Goal: Information Seeking & Learning: Learn about a topic

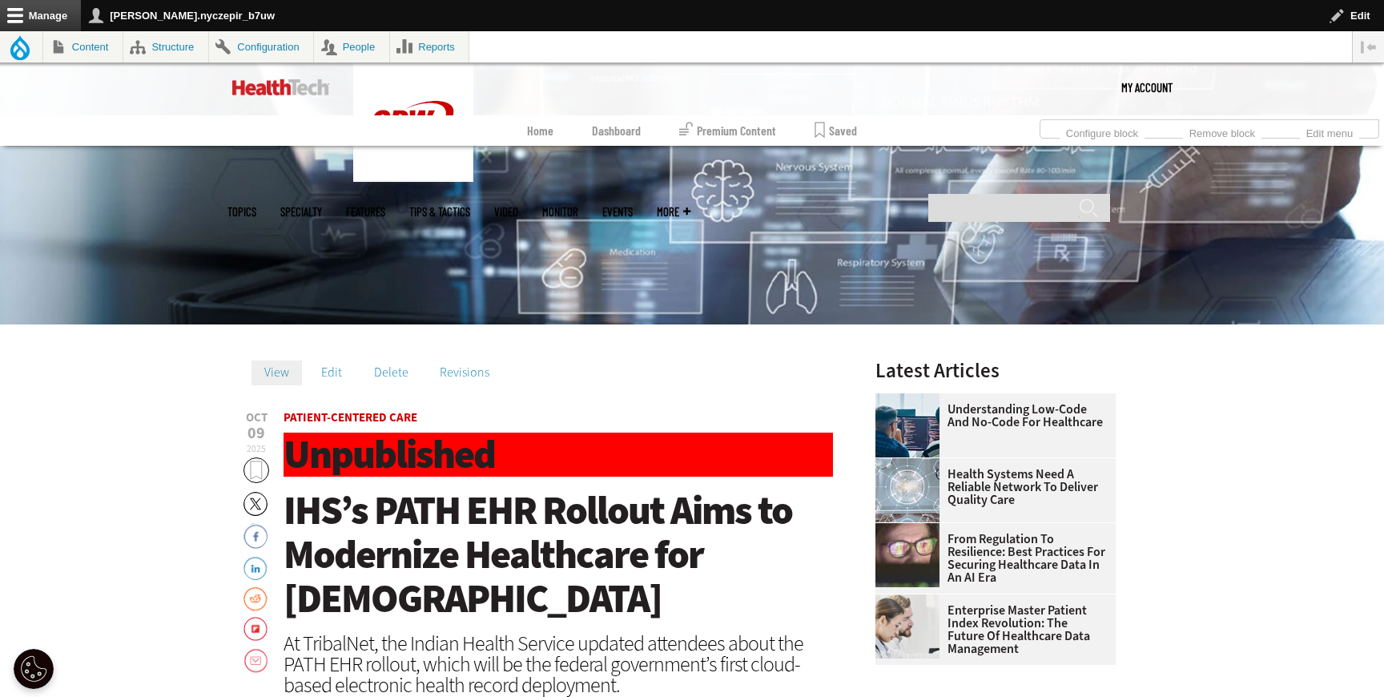
scroll to position [399, 0]
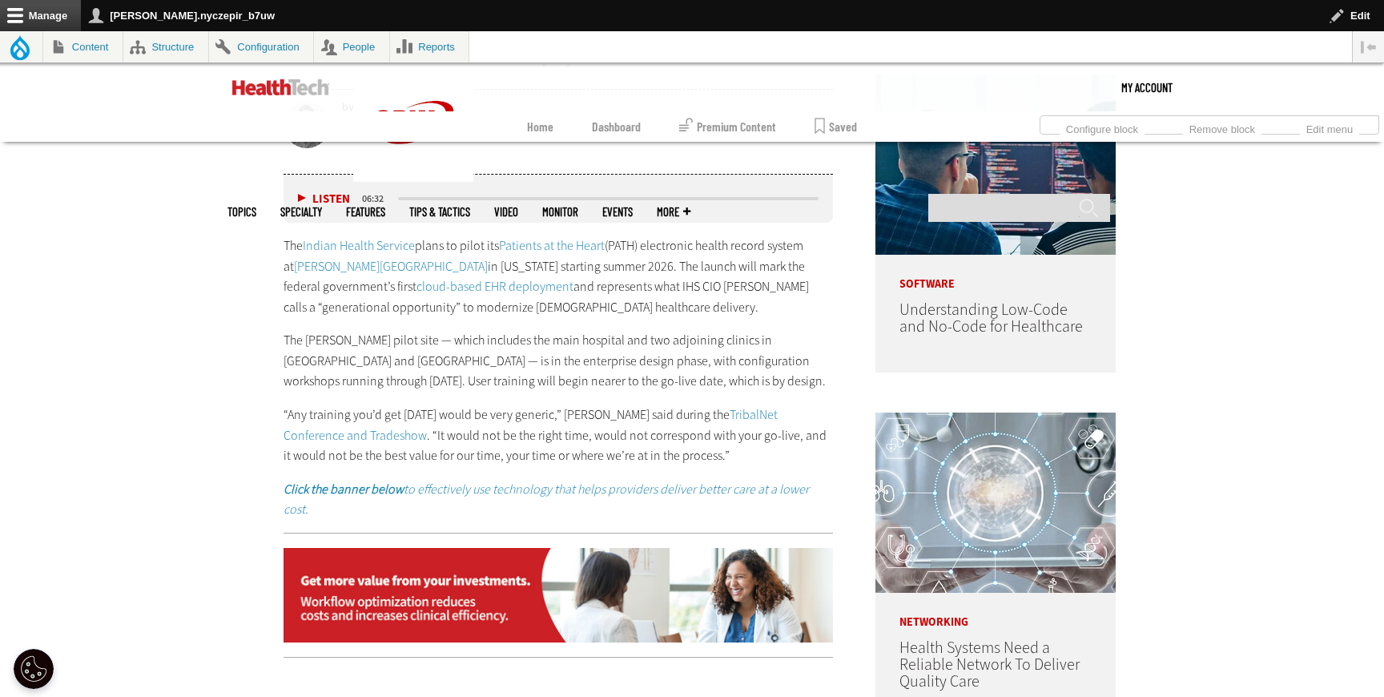
scroll to position [995, 0]
click at [393, 245] on link "Indian Health Service" at bounding box center [359, 244] width 112 height 17
click at [561, 244] on link "Patients at the Heart" at bounding box center [552, 244] width 106 height 17
click at [395, 264] on link "[PERSON_NAME][GEOGRAPHIC_DATA]" at bounding box center [391, 265] width 194 height 17
click at [416, 294] on p "The Indian Health Service plans to pilot its Patients at the Heart (PATH) elect…" at bounding box center [558, 276] width 549 height 82
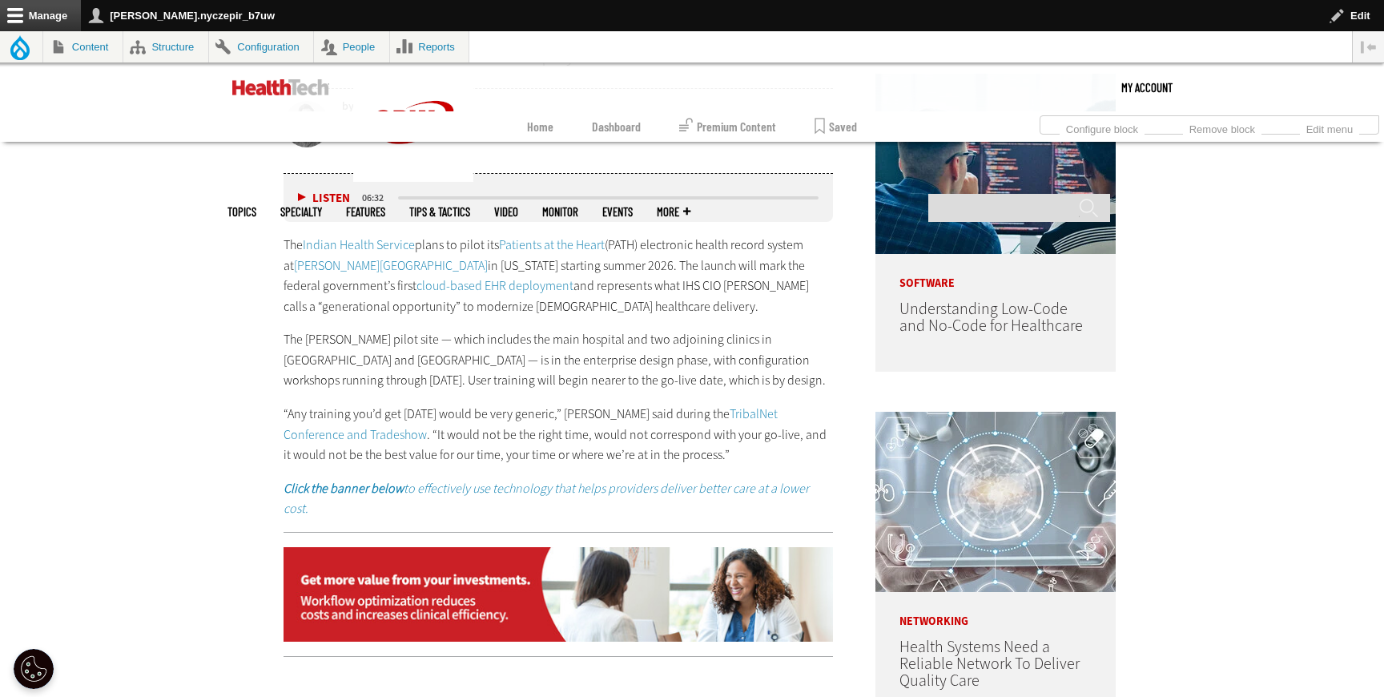
click at [416, 288] on link "cloud-based EHR deployment" at bounding box center [494, 285] width 157 height 17
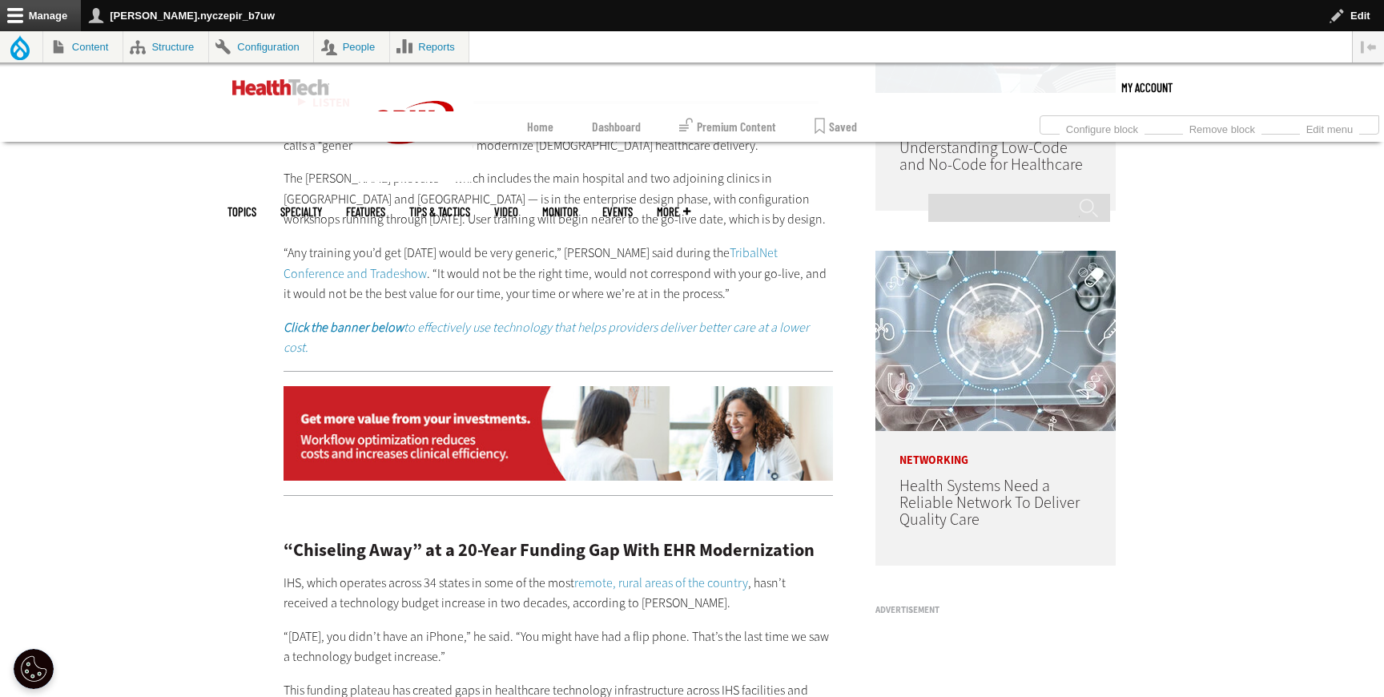
scroll to position [1157, 0]
click at [754, 251] on link "TribalNet Conference and Tradeshow" at bounding box center [531, 262] width 494 height 38
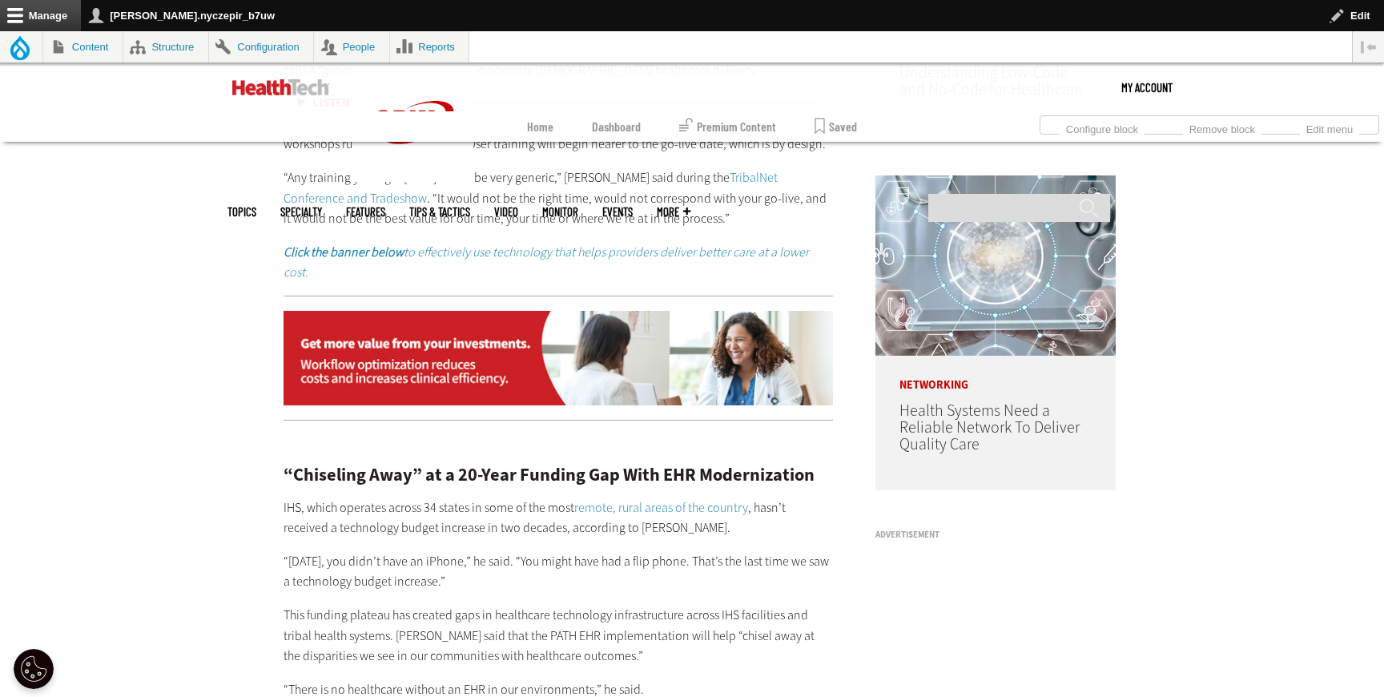
click at [583, 250] on em "Click the banner below to effectively use technology that helps providers deliv…" at bounding box center [546, 262] width 525 height 38
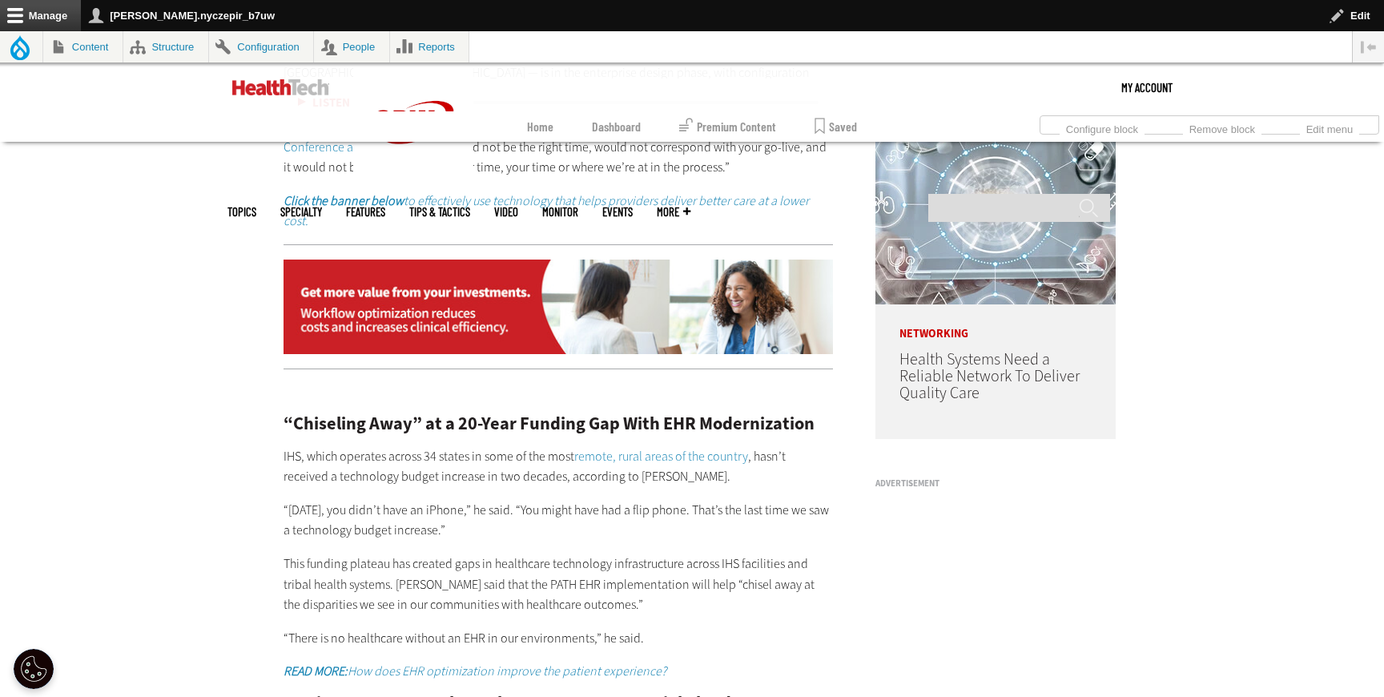
scroll to position [1284, 0]
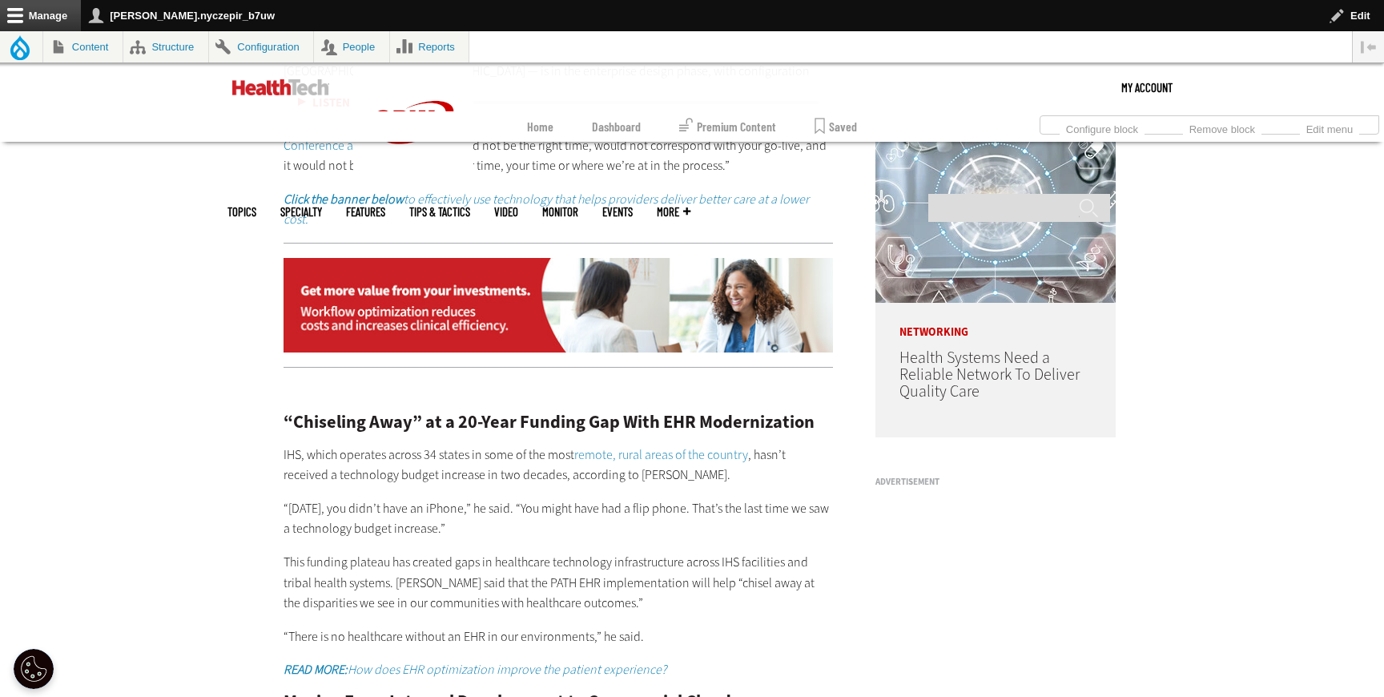
click at [580, 199] on em "Click the banner below to effectively use technology that helps providers deliv…" at bounding box center [546, 210] width 525 height 38
click at [656, 243] on div at bounding box center [558, 305] width 549 height 125
click at [654, 258] on img at bounding box center [558, 305] width 549 height 95
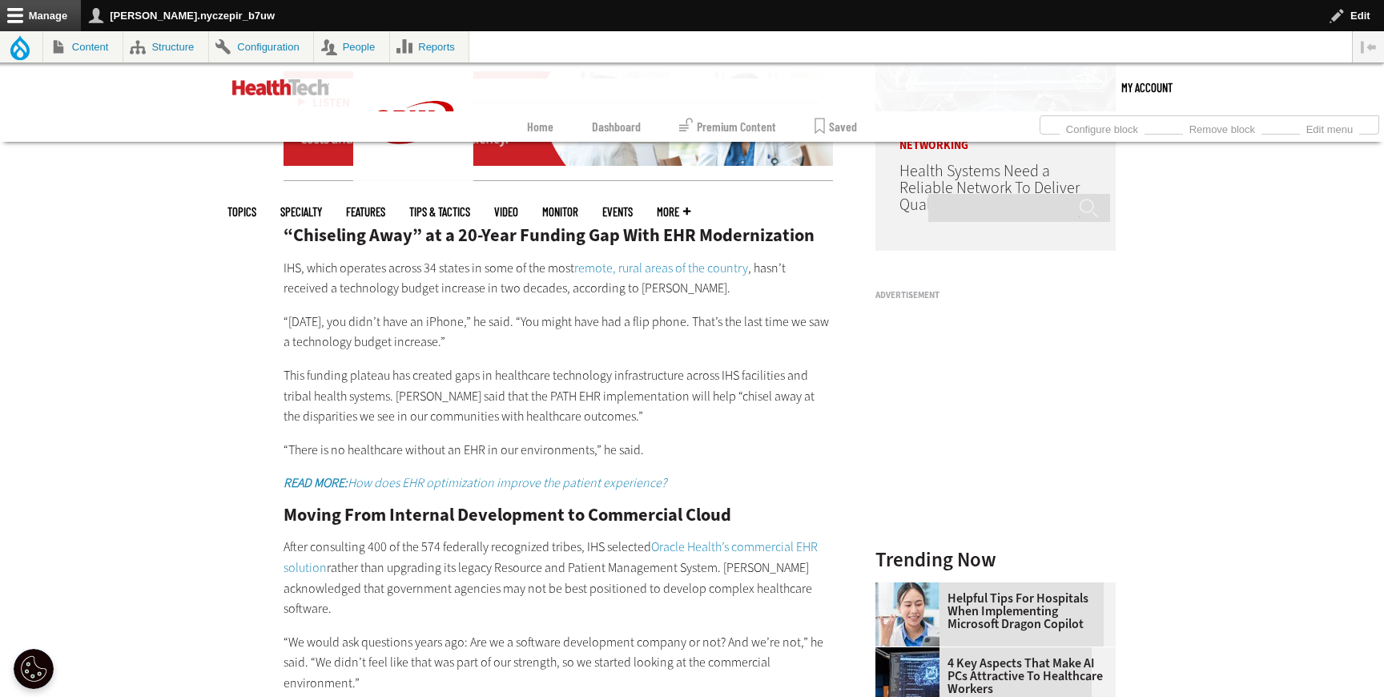
scroll to position [1507, 0]
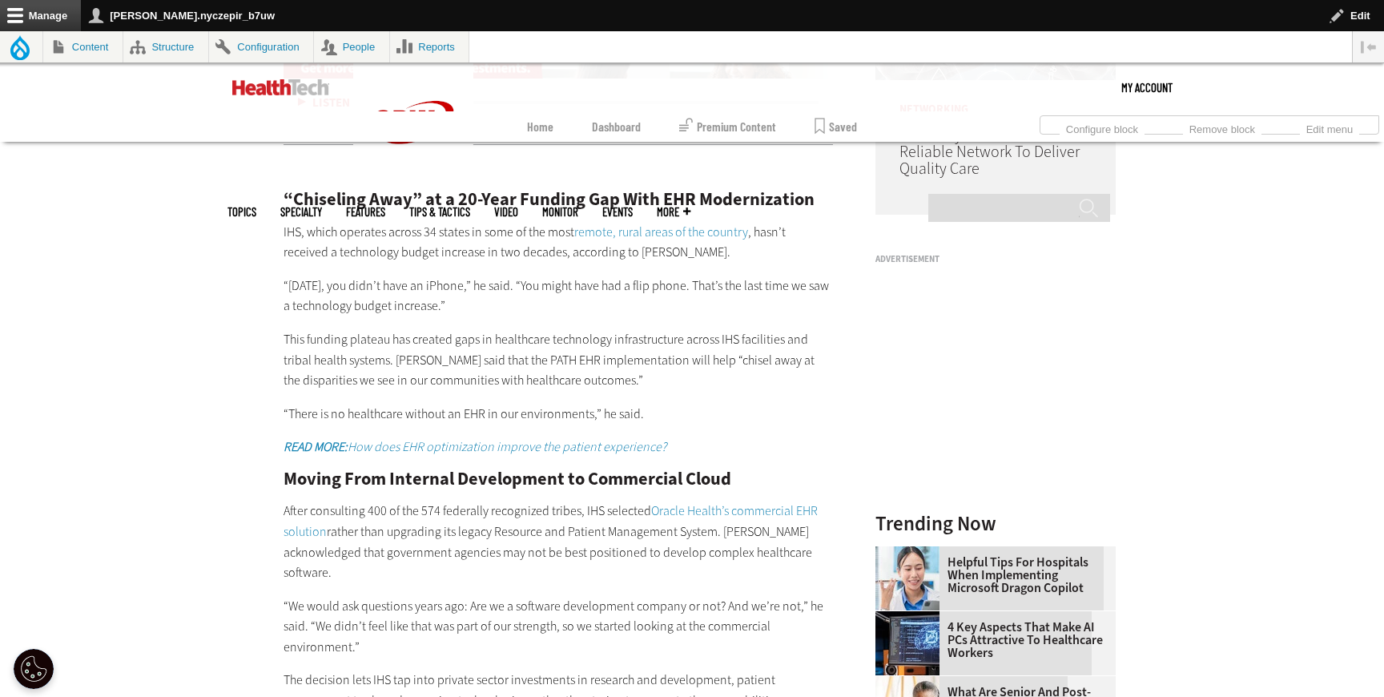
click at [630, 223] on link "remote, rural areas of the country" at bounding box center [661, 231] width 174 height 17
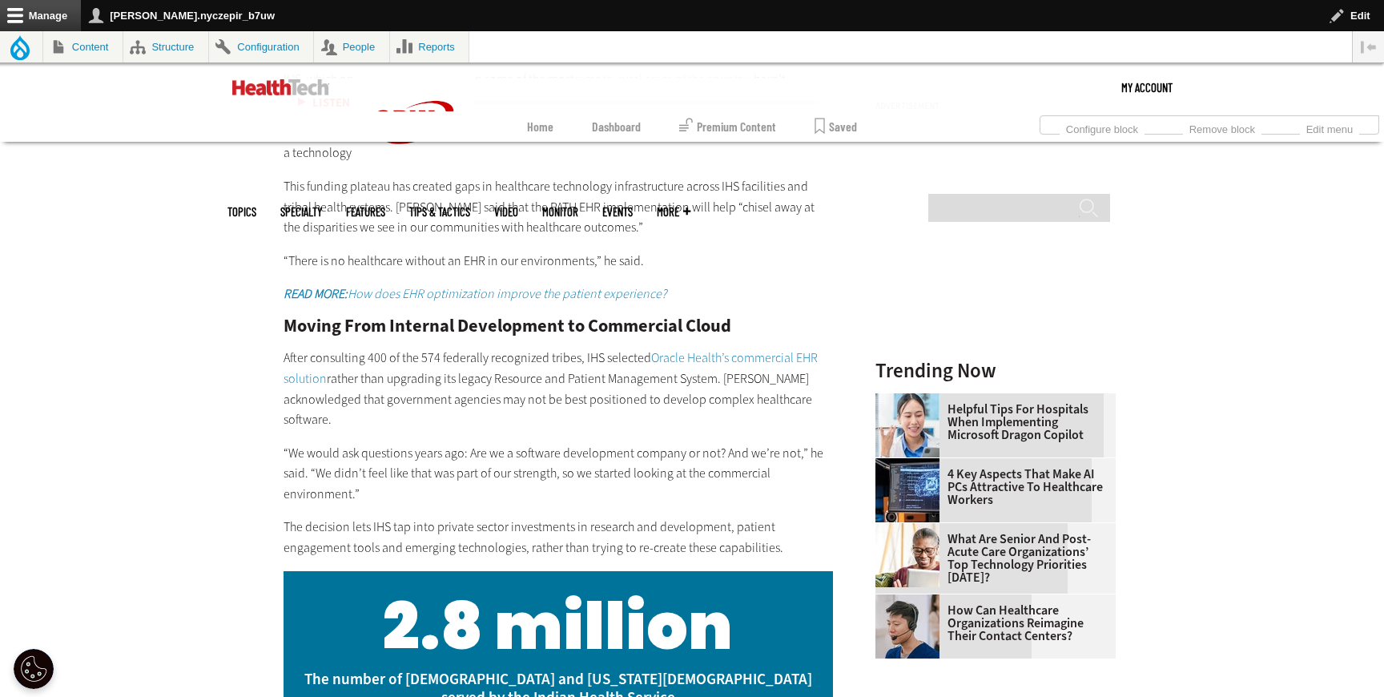
scroll to position [1681, 0]
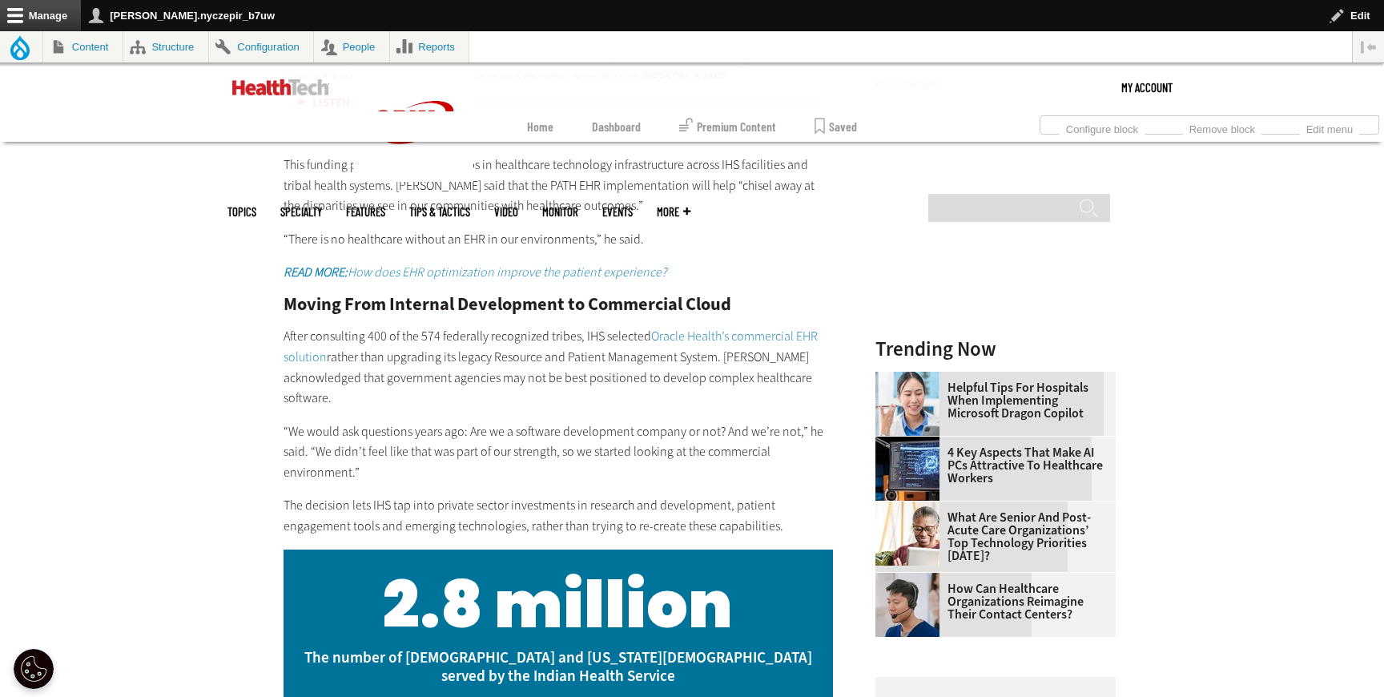
click at [491, 264] on em "READ MORE: How does EHR optimization improve the patient experience?" at bounding box center [475, 272] width 383 height 17
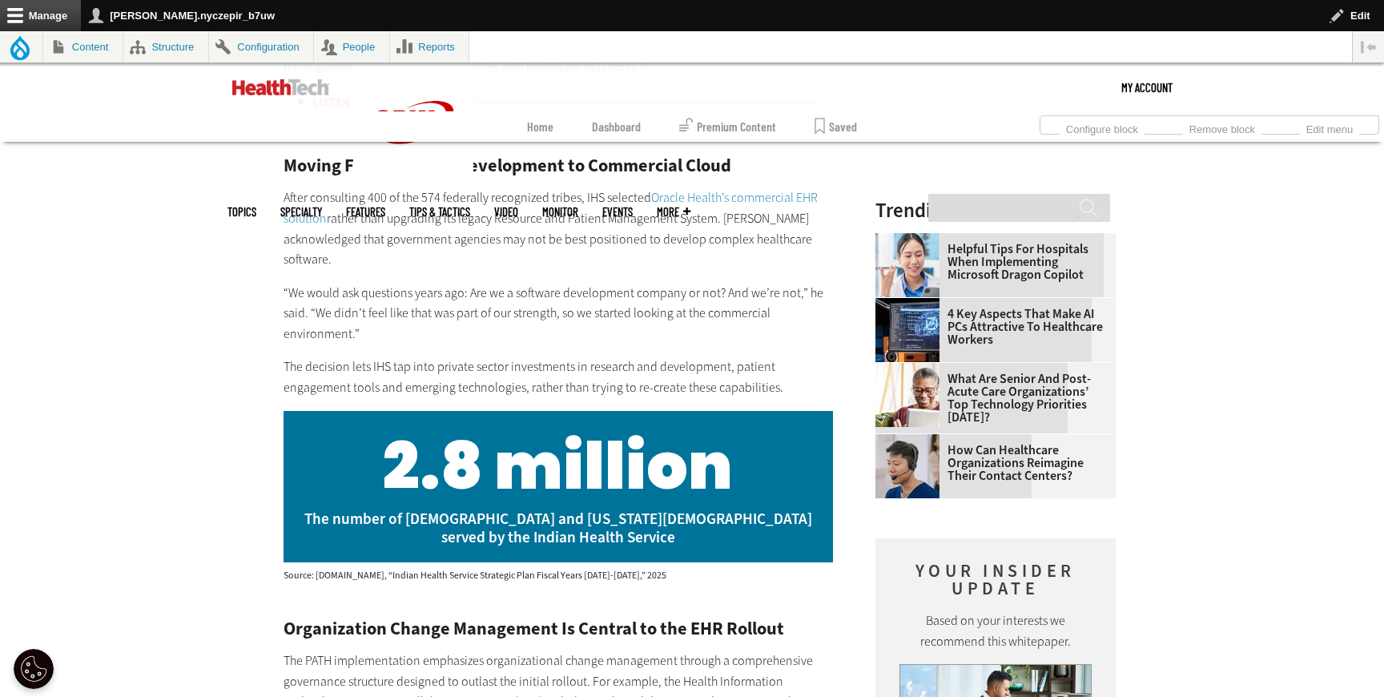
scroll to position [1830, 0]
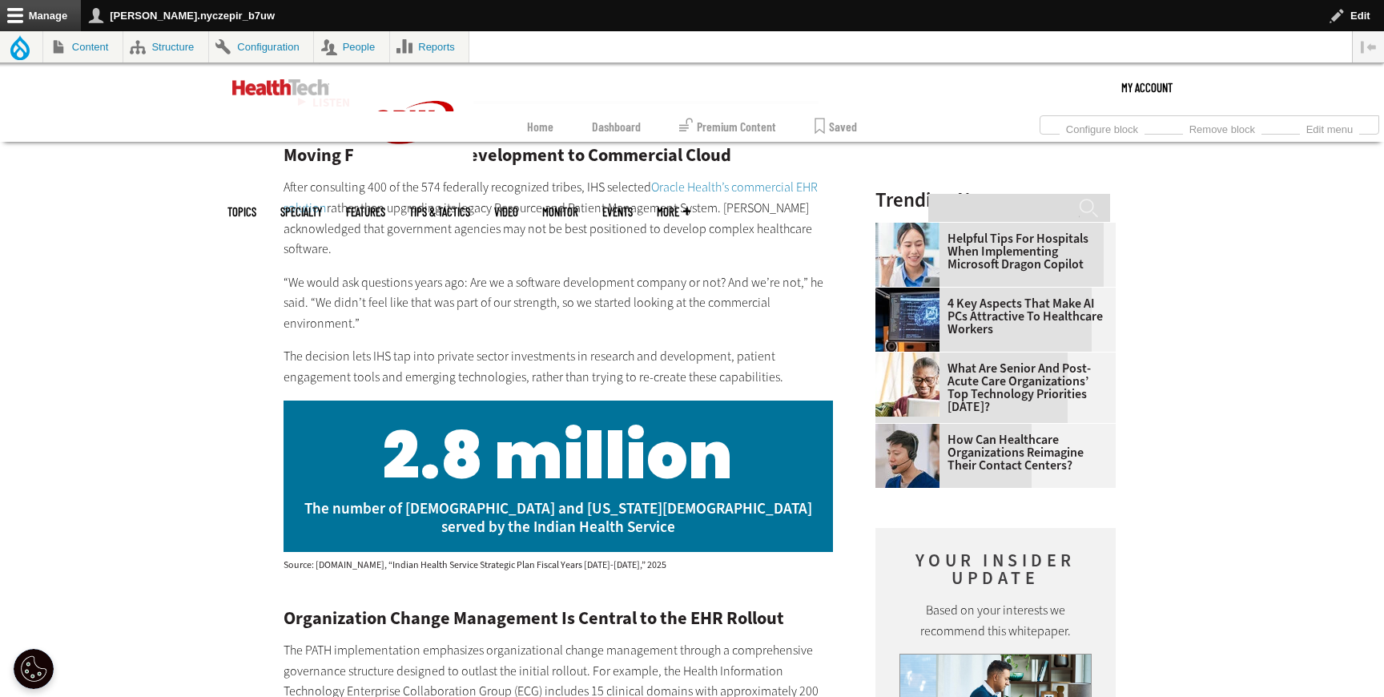
click at [717, 179] on link "Oracle Health’s commercial EHR solution" at bounding box center [551, 198] width 534 height 38
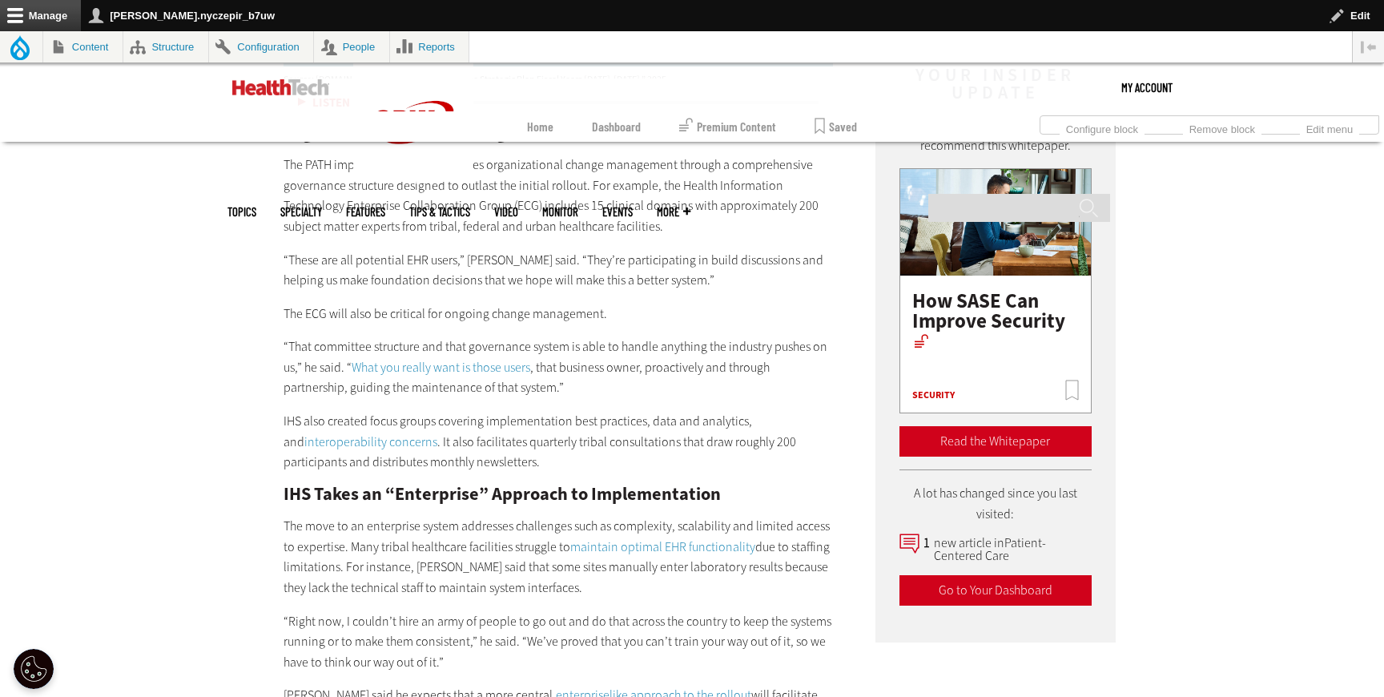
scroll to position [2316, 0]
click at [500, 358] on link "What you really want is those users" at bounding box center [441, 366] width 179 height 17
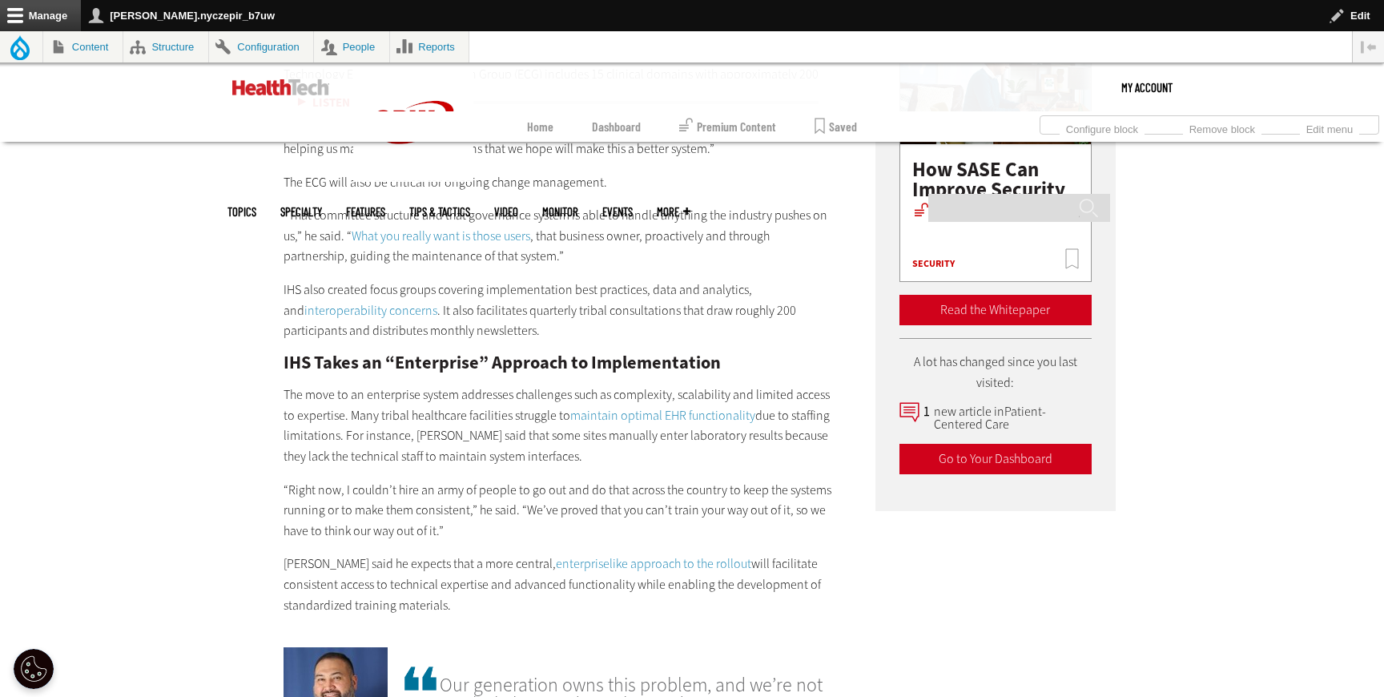
scroll to position [2454, 0]
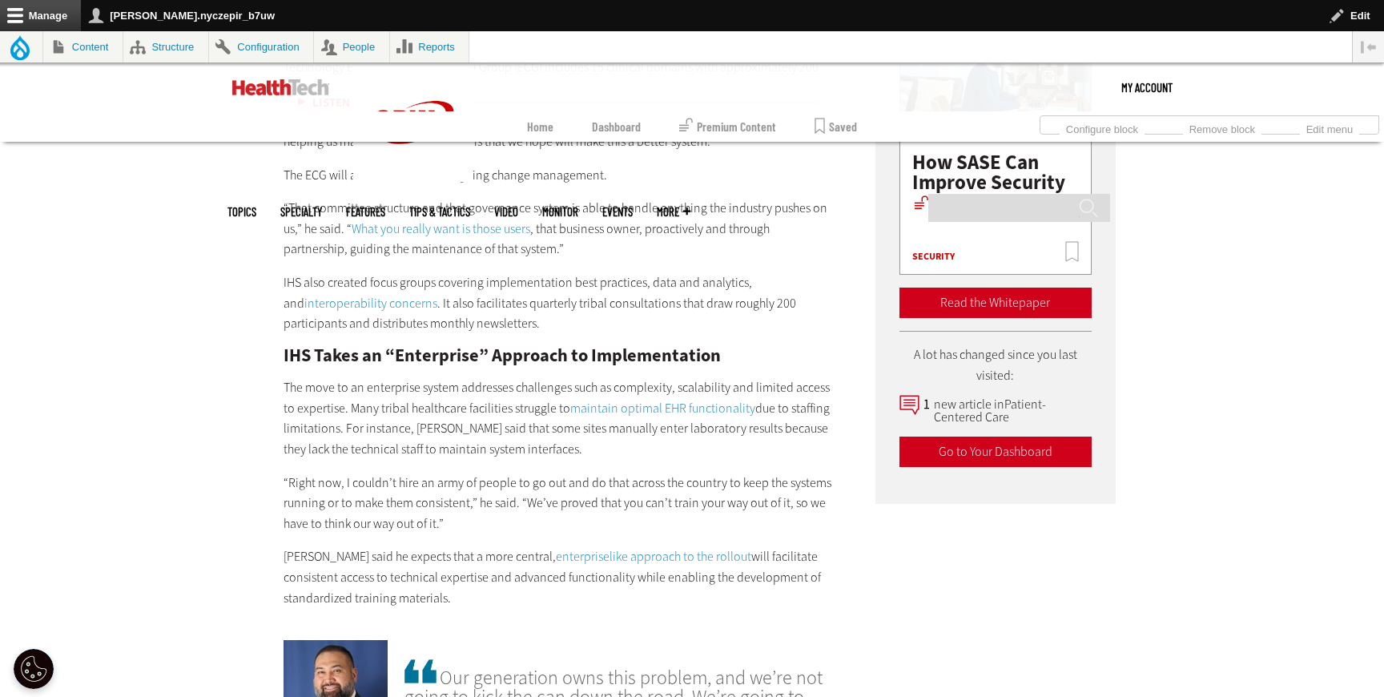
click at [379, 295] on link "interoperability concerns" at bounding box center [370, 303] width 133 height 17
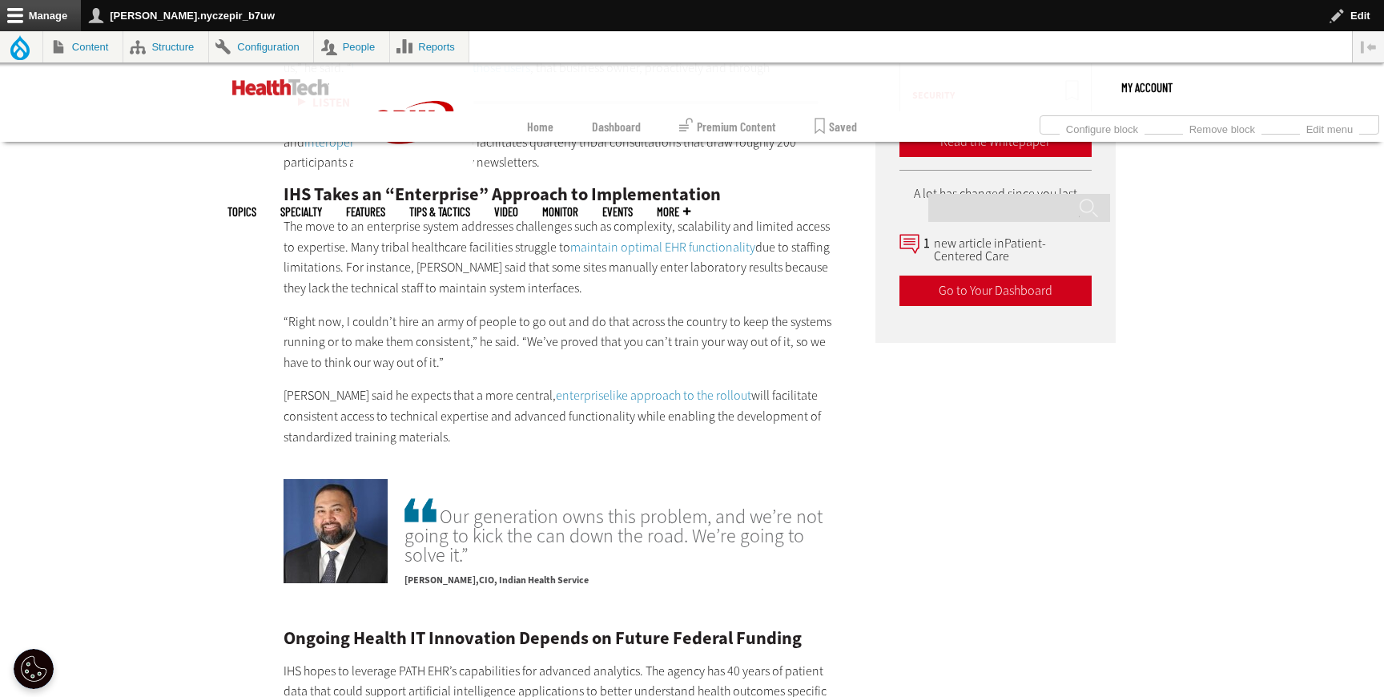
scroll to position [2617, 0]
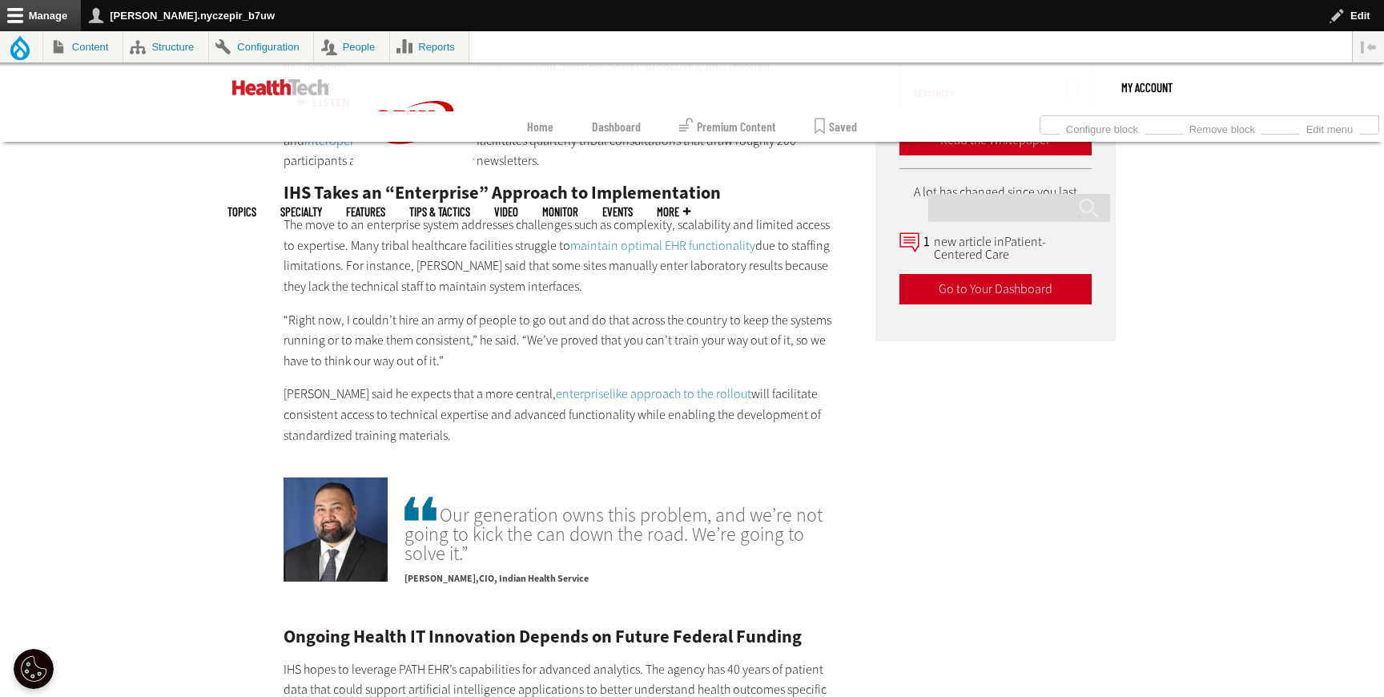
click at [614, 237] on link "maintain optimal EHR functionality" at bounding box center [662, 245] width 185 height 17
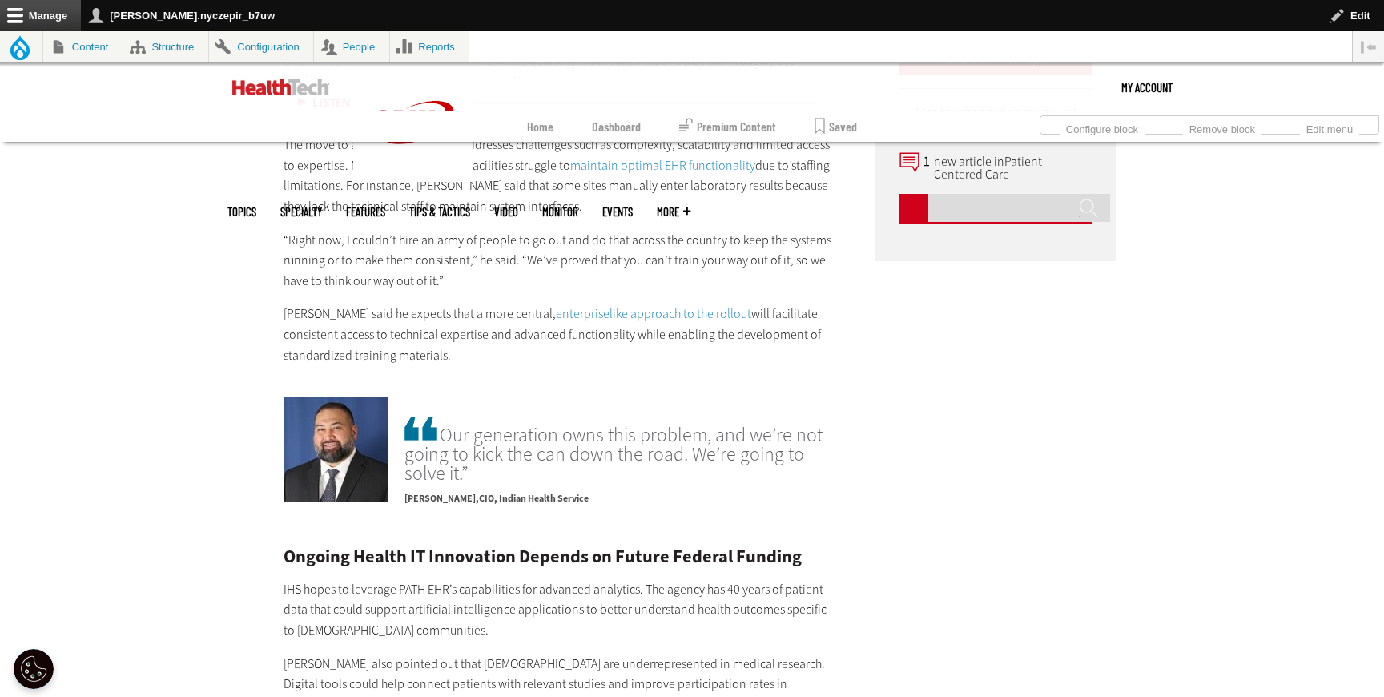
scroll to position [2708, 0]
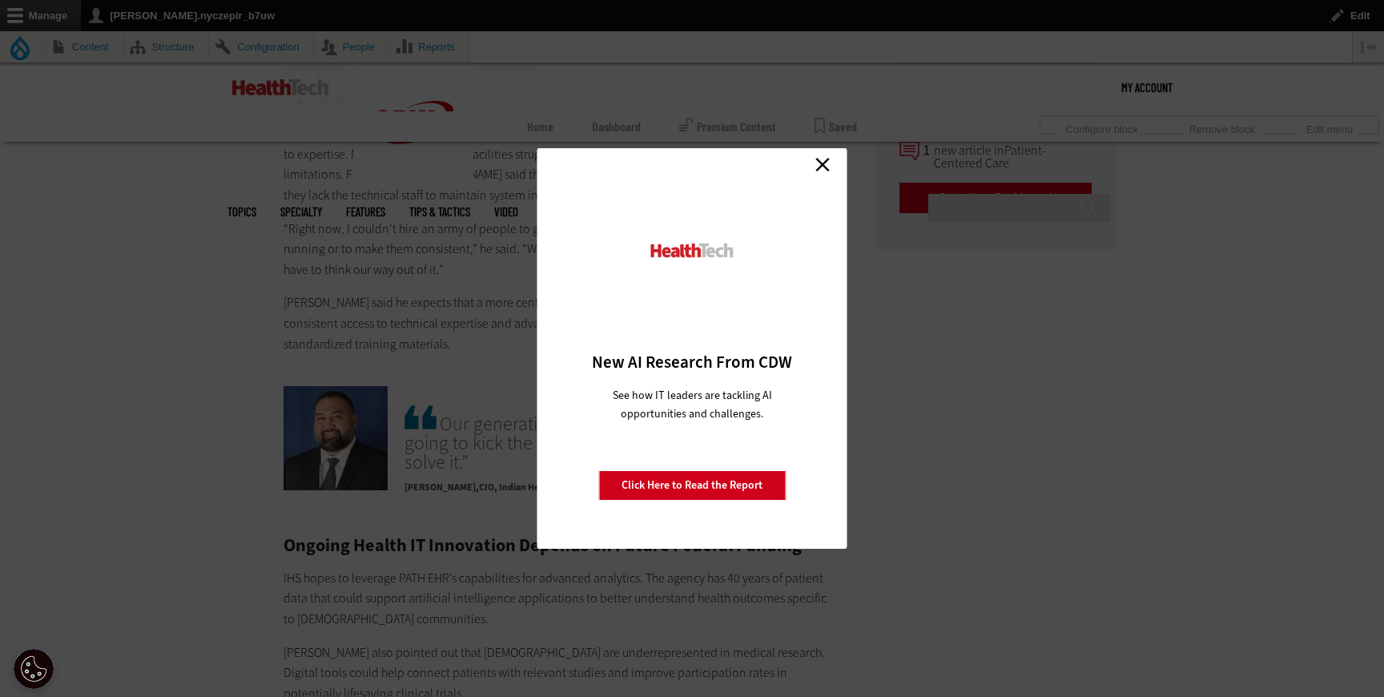
click at [819, 163] on link "Close" at bounding box center [823, 164] width 24 height 24
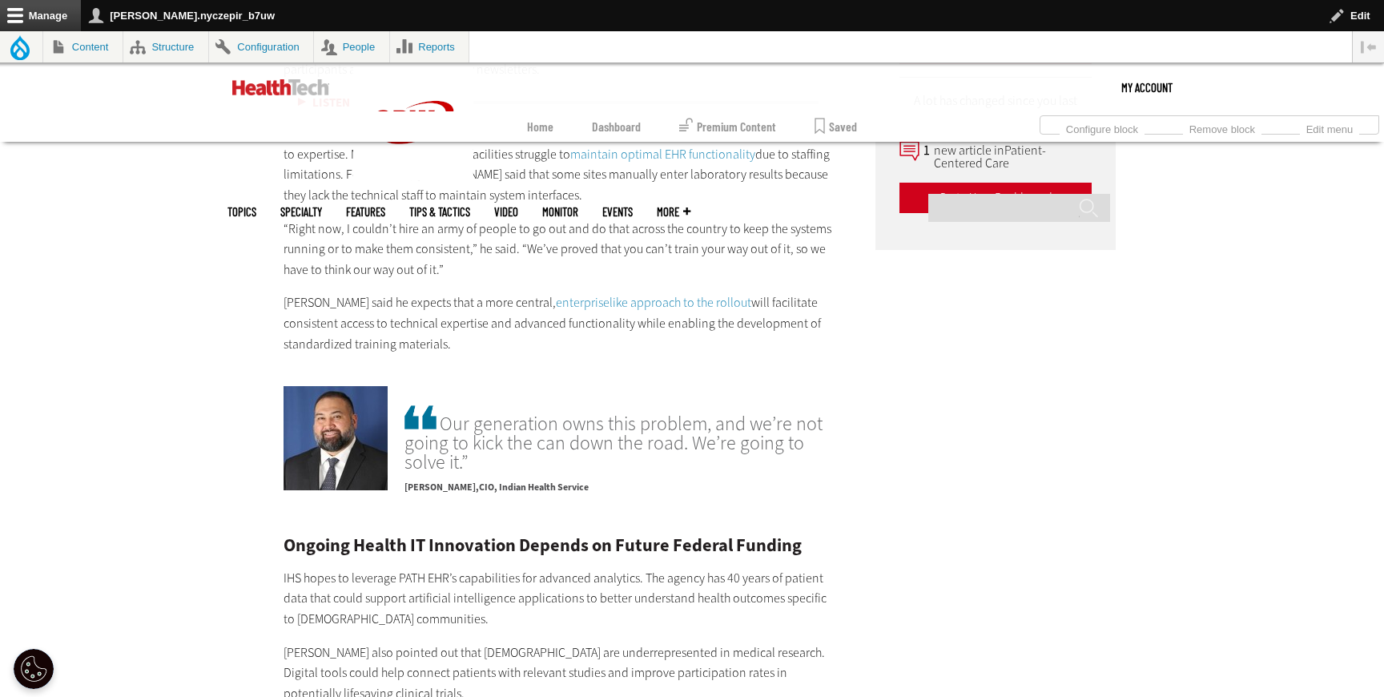
click at [615, 294] on link "enterpriselike approach to the rollout" at bounding box center [653, 302] width 195 height 17
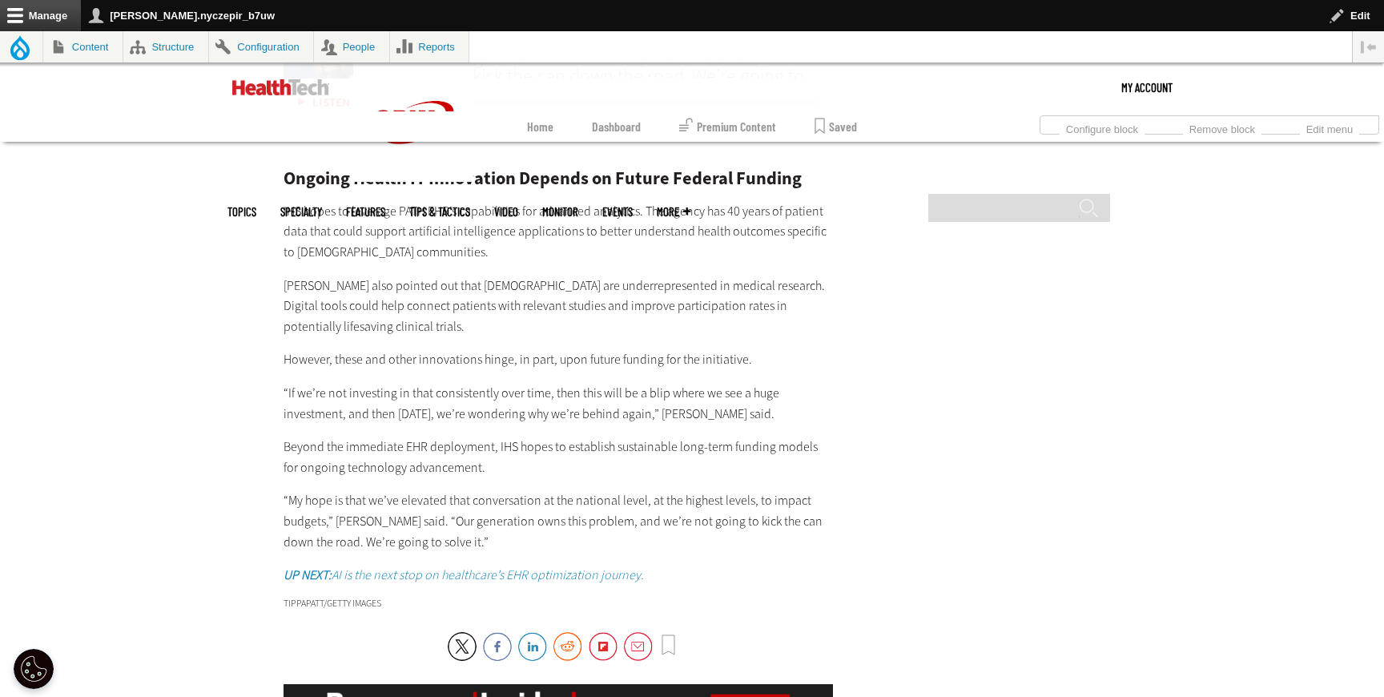
scroll to position [3087, 0]
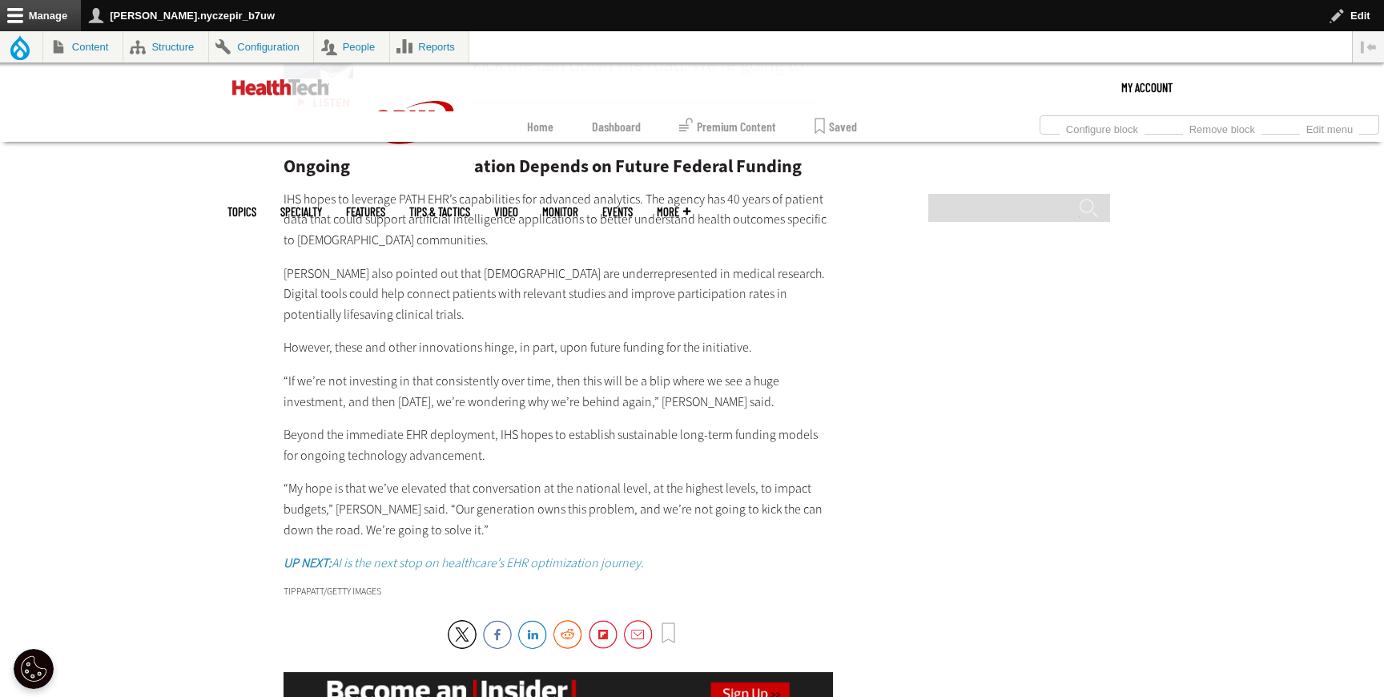
click at [540, 554] on em "UP NEXT: AI is the next stop on healthcare’s EHR optimization journey." at bounding box center [464, 562] width 360 height 17
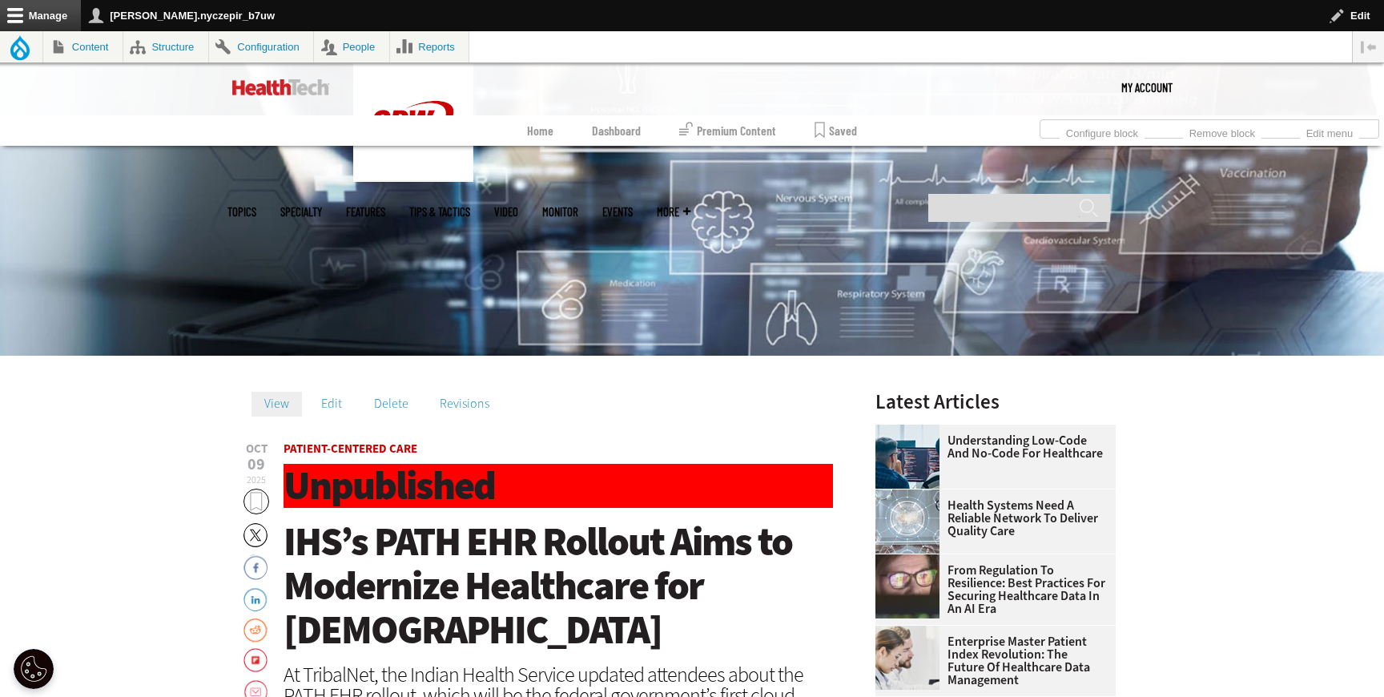
scroll to position [331, 0]
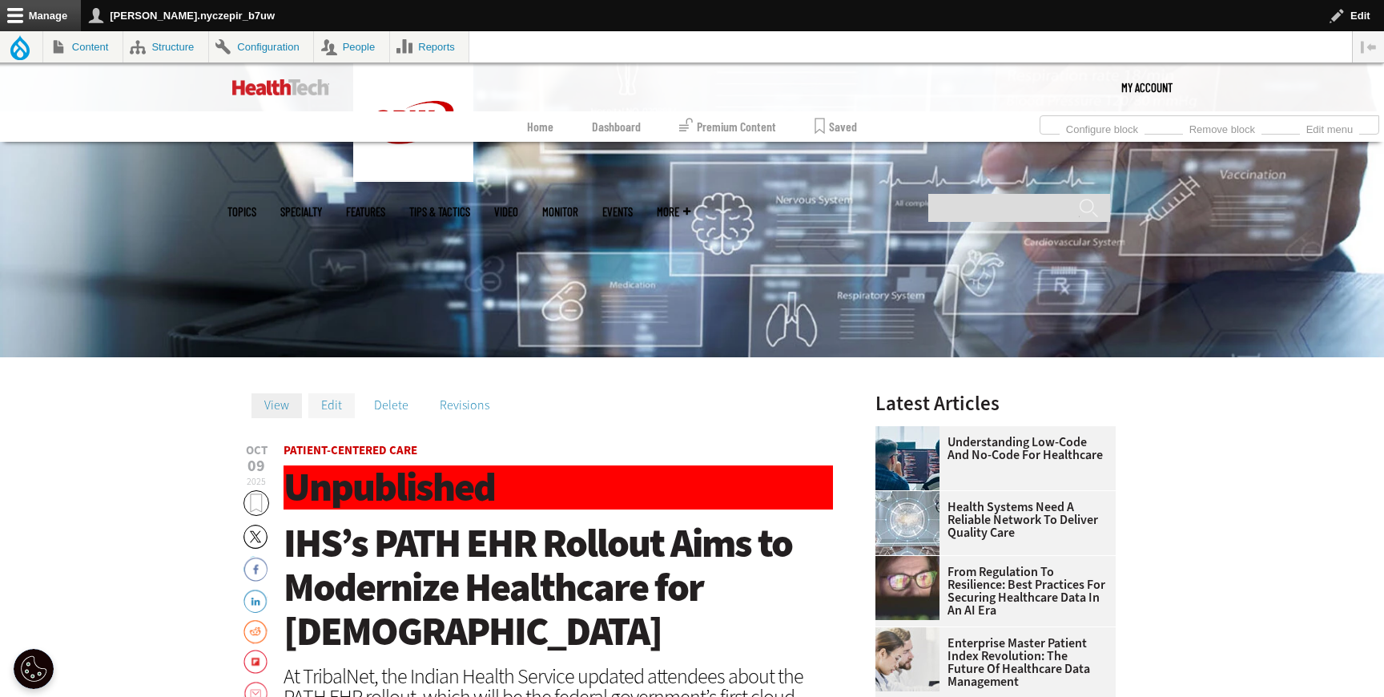
click at [328, 411] on link "Edit" at bounding box center [331, 405] width 46 height 24
